Goal: Navigation & Orientation: Find specific page/section

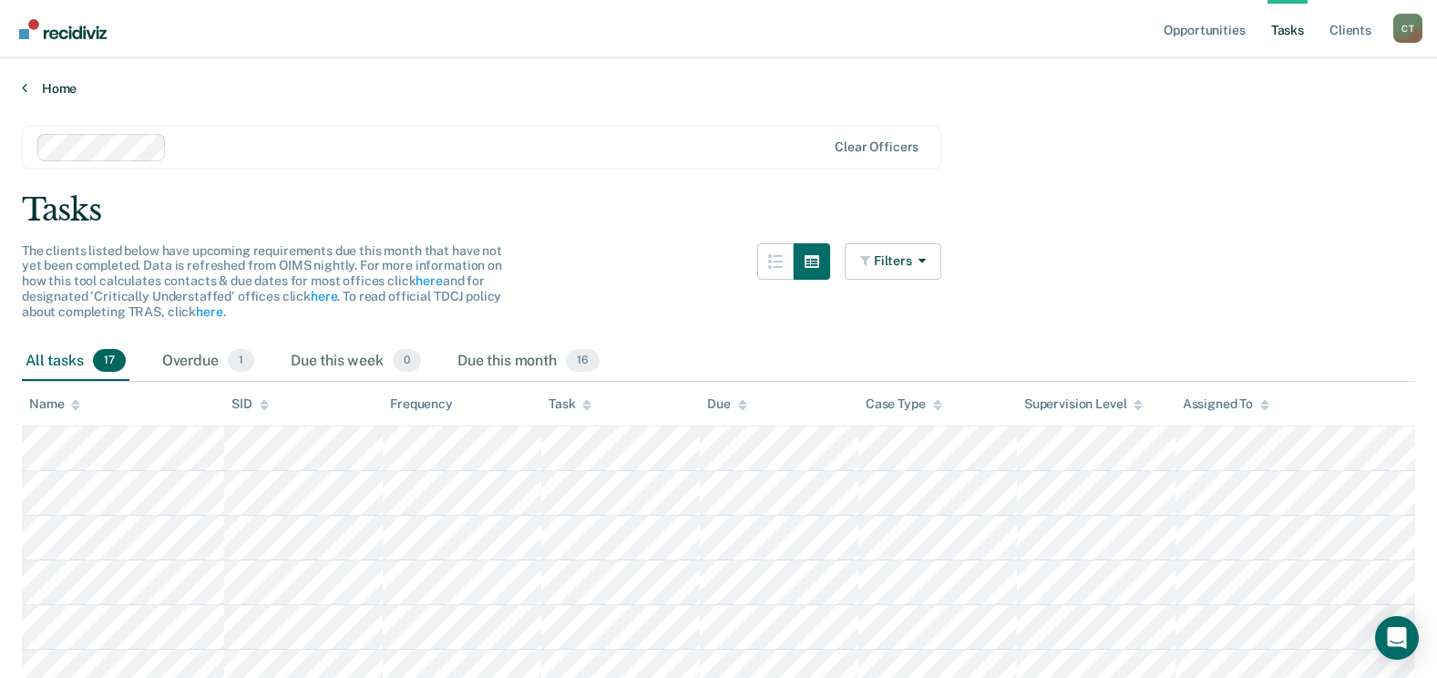
click at [52, 96] on link "Home" at bounding box center [718, 88] width 1393 height 16
